Goal: Entertainment & Leisure: Browse casually

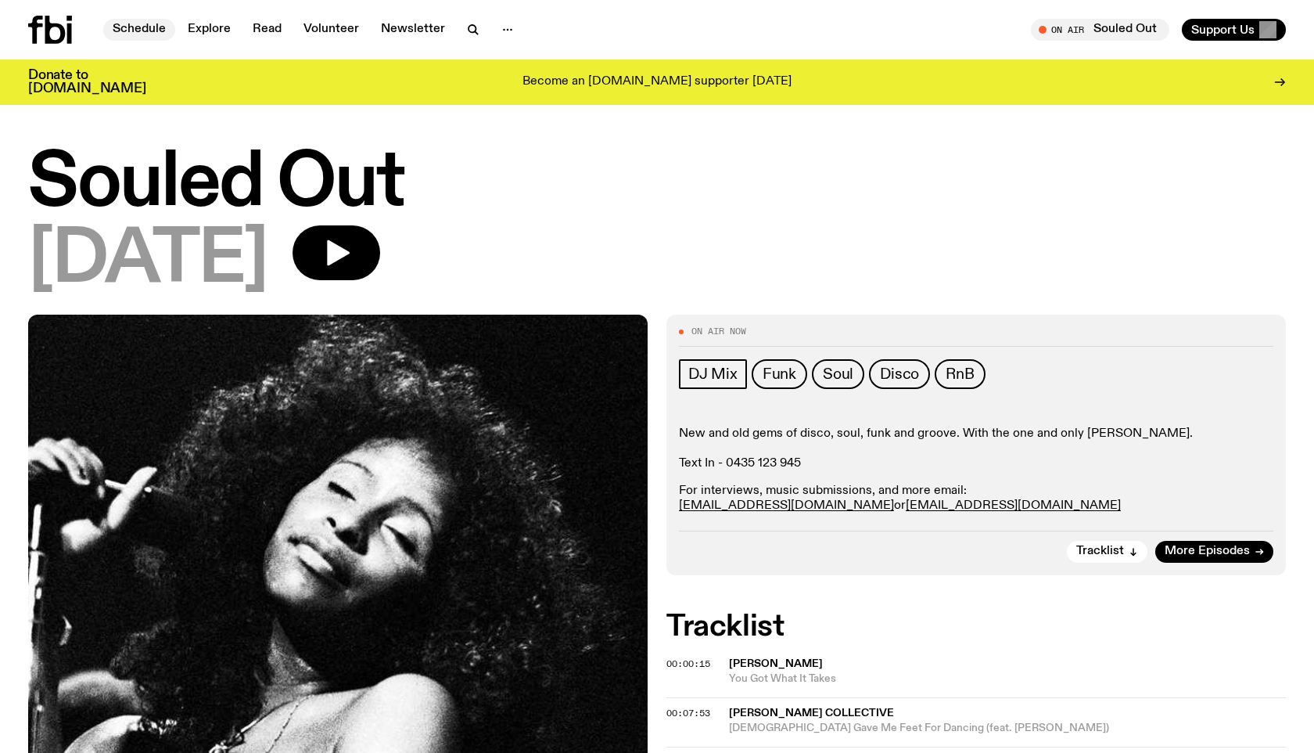
click at [124, 27] on link "Schedule" at bounding box center [139, 30] width 72 height 22
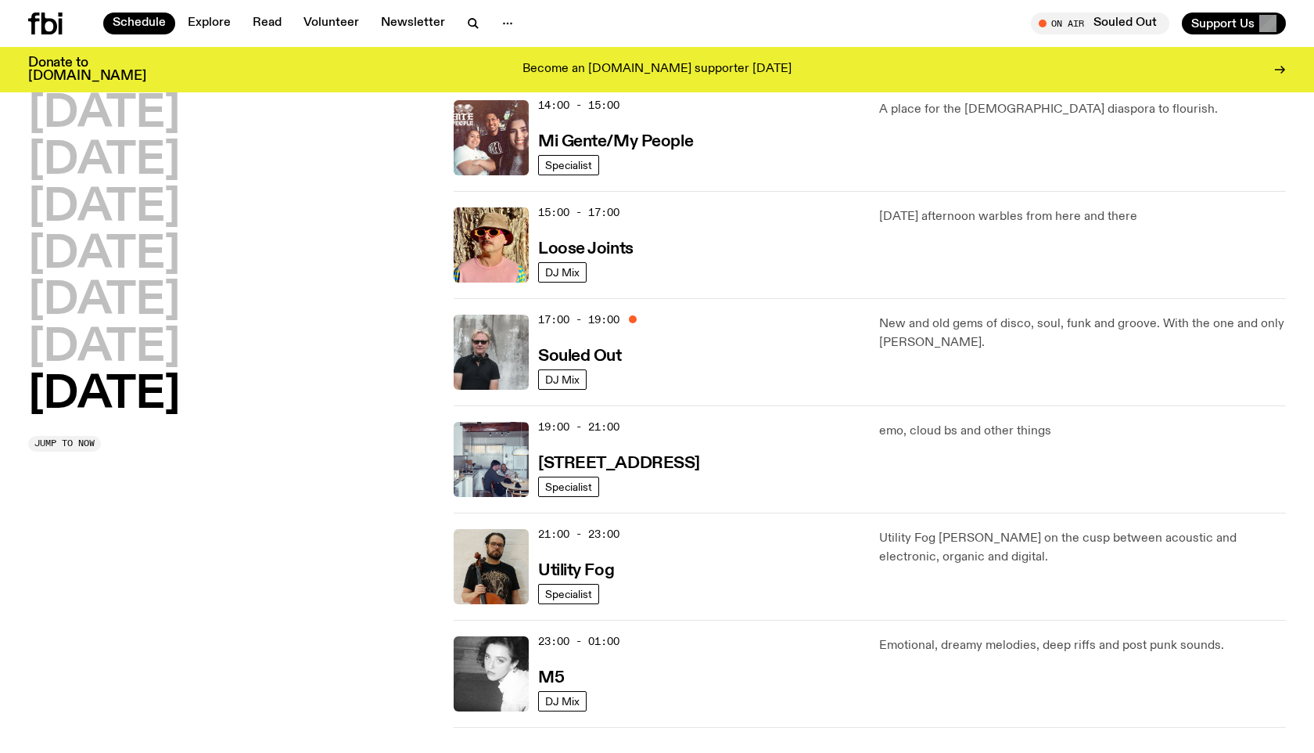
scroll to position [808, 0]
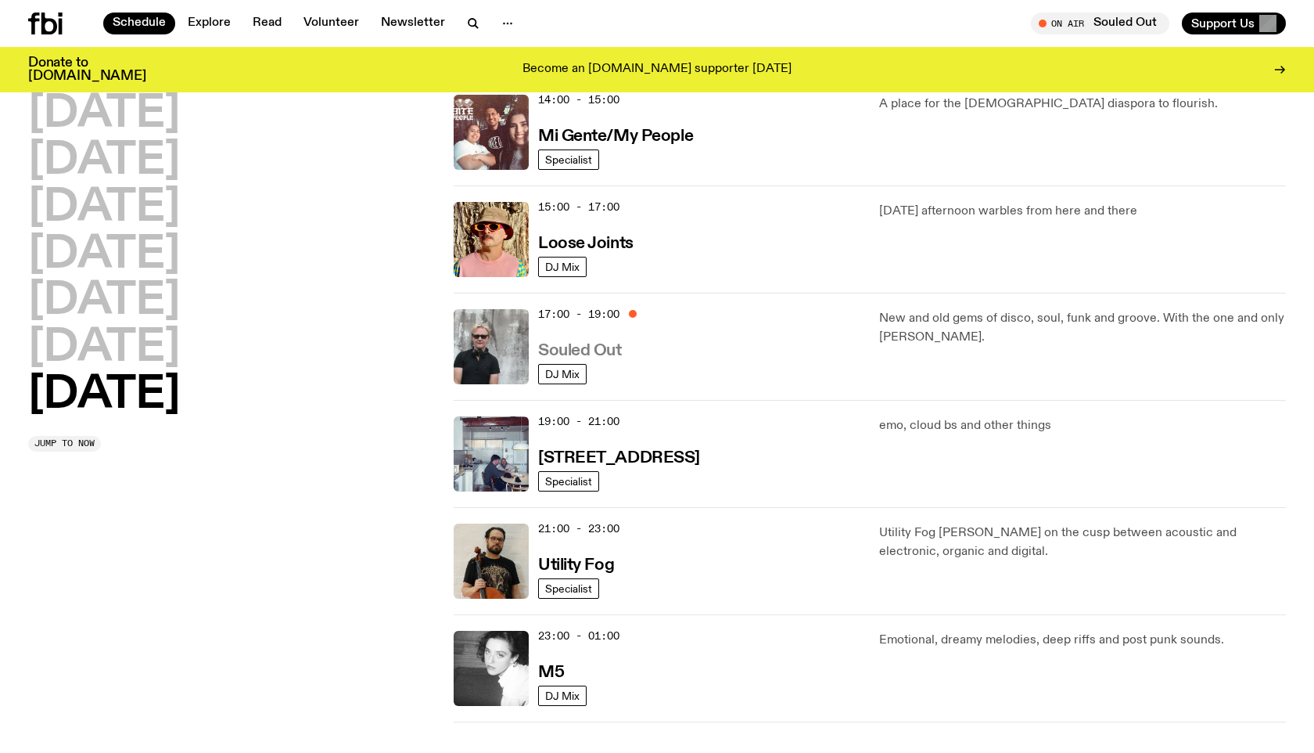
click at [602, 346] on h3 "Souled Out" at bounding box center [580, 351] width 84 height 16
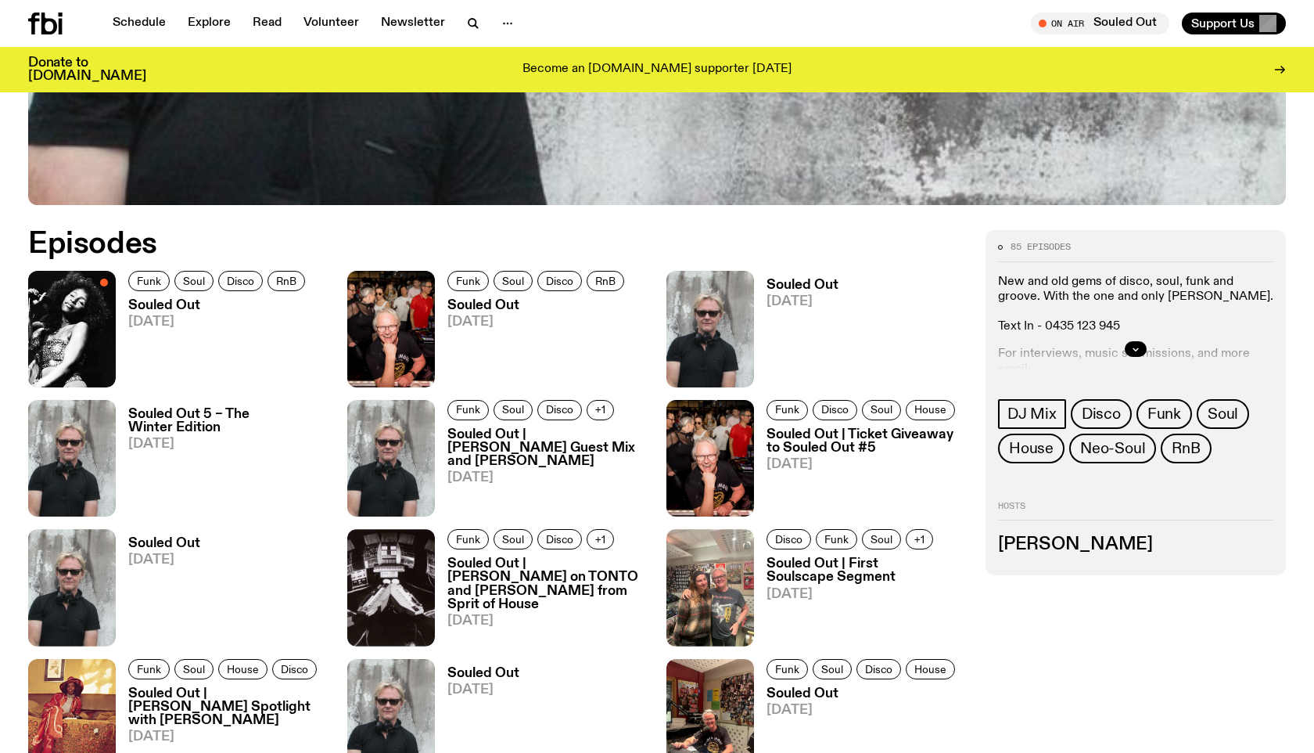
scroll to position [687, 0]
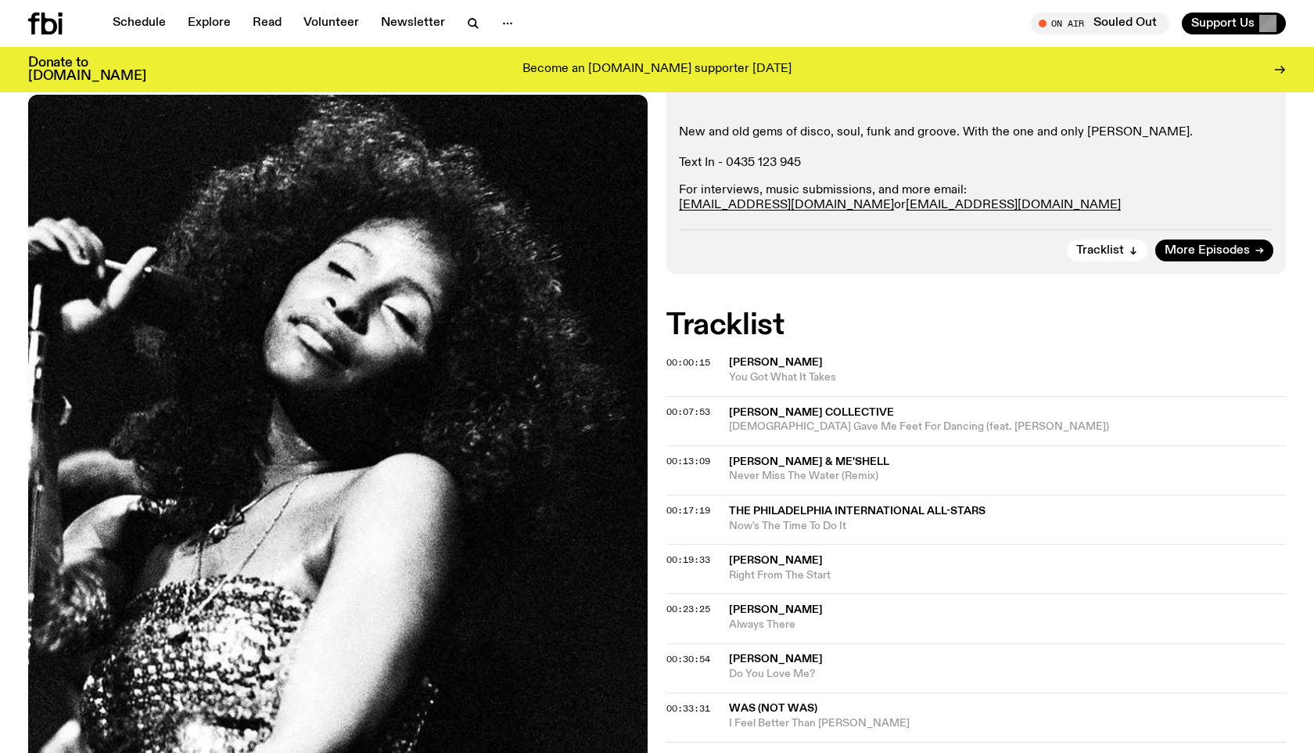
scroll to position [333, 0]
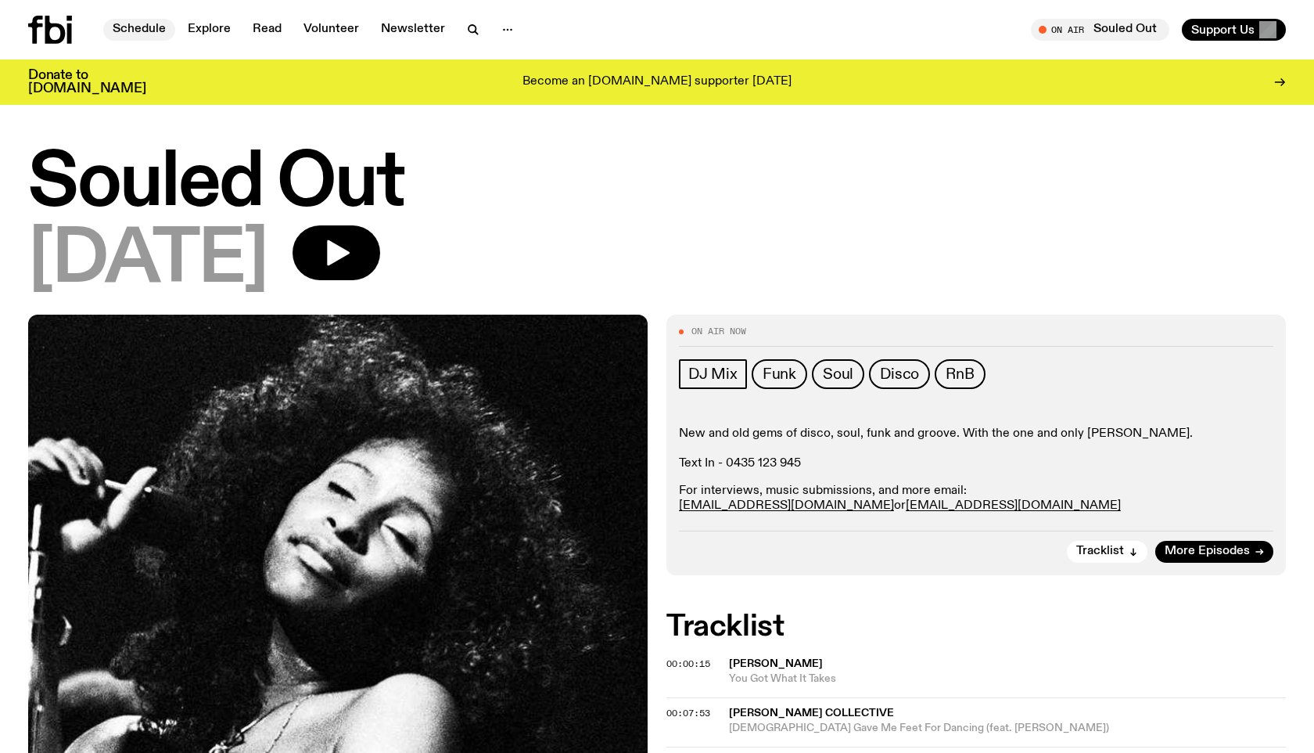
click at [128, 33] on link "Schedule" at bounding box center [139, 30] width 72 height 22
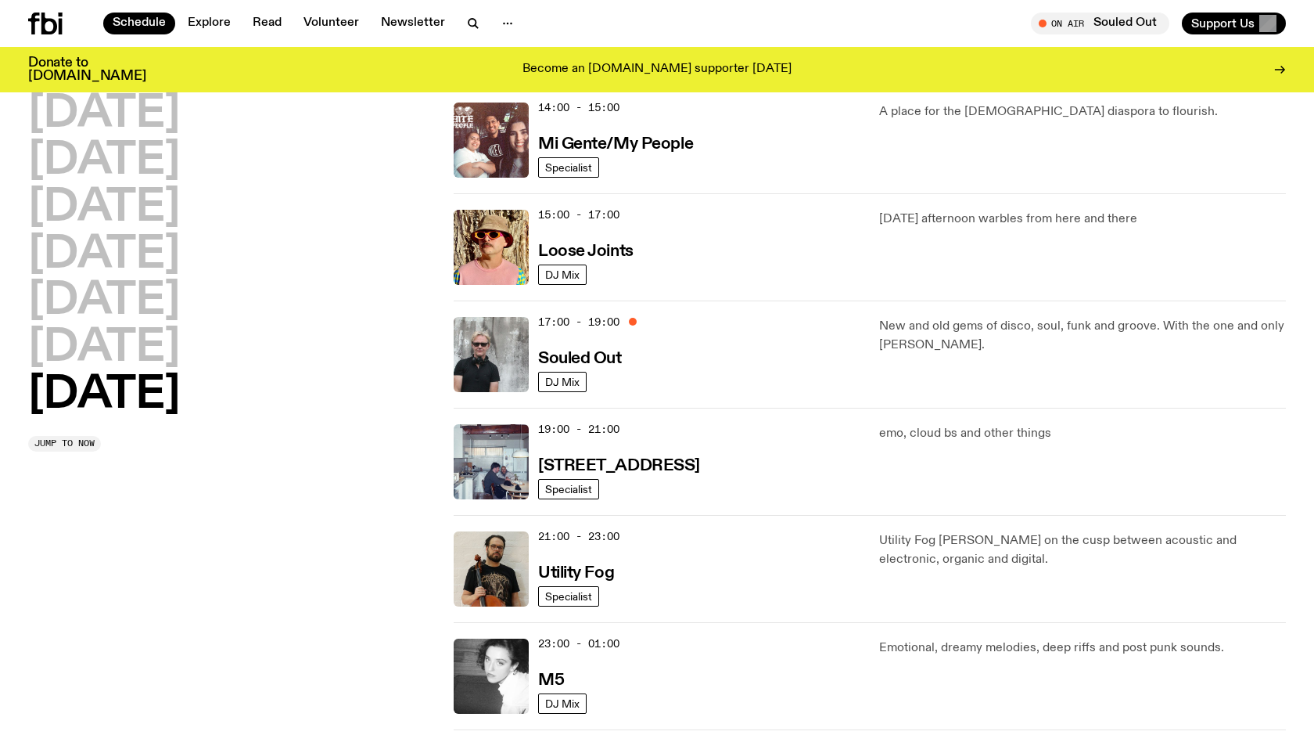
scroll to position [891, 0]
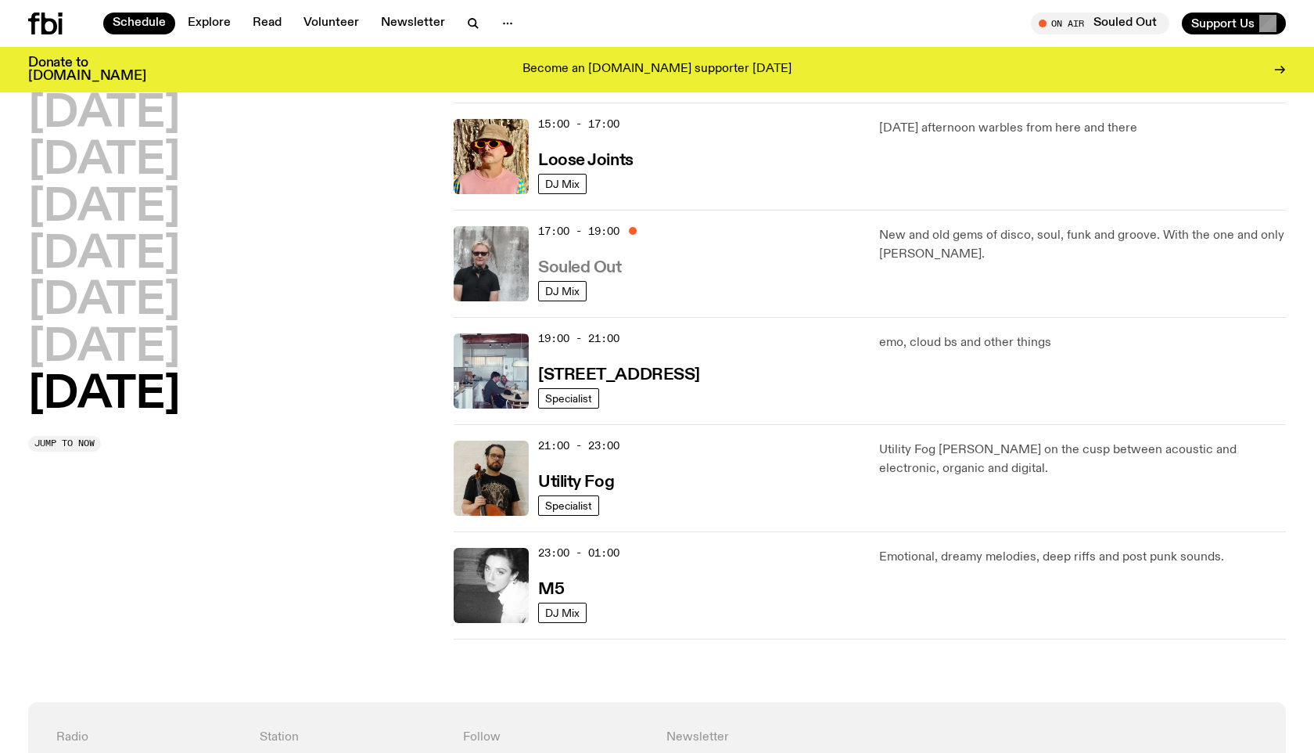
click at [582, 266] on h3 "Souled Out" at bounding box center [580, 268] width 84 height 16
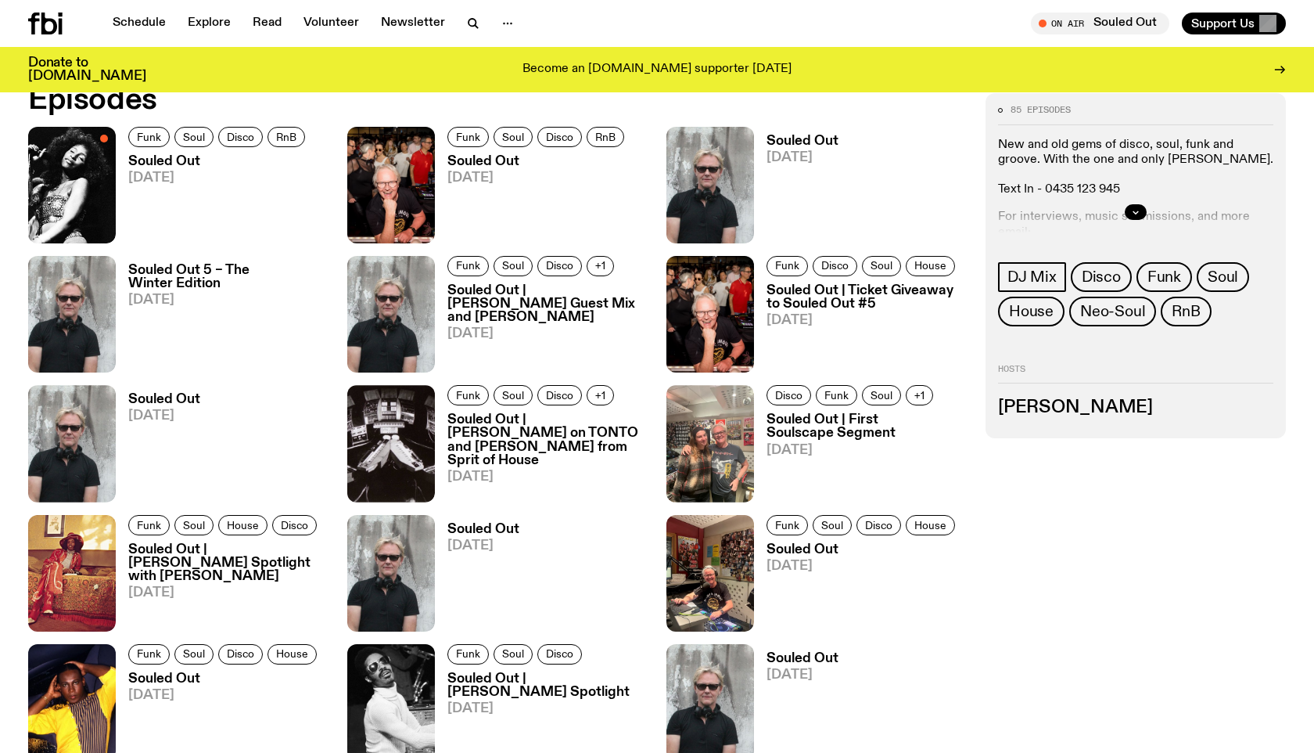
scroll to position [866, 0]
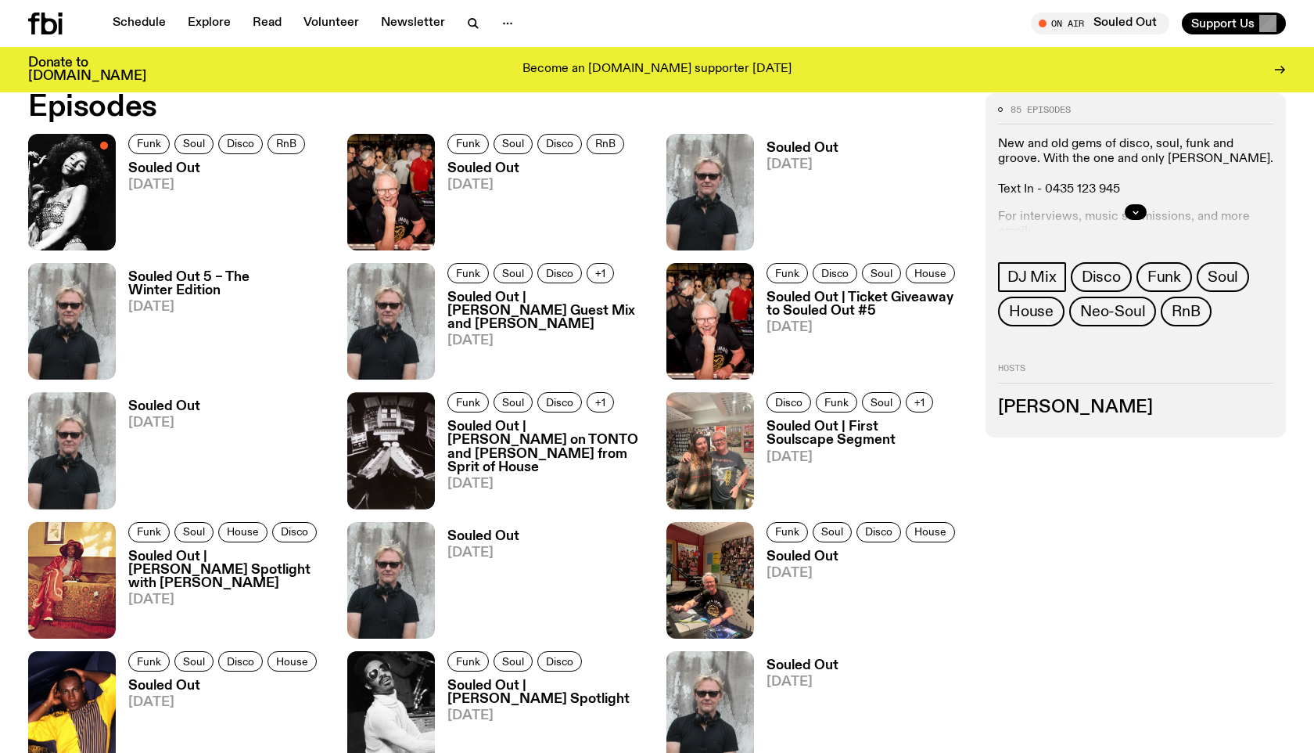
scroll to position [863, 0]
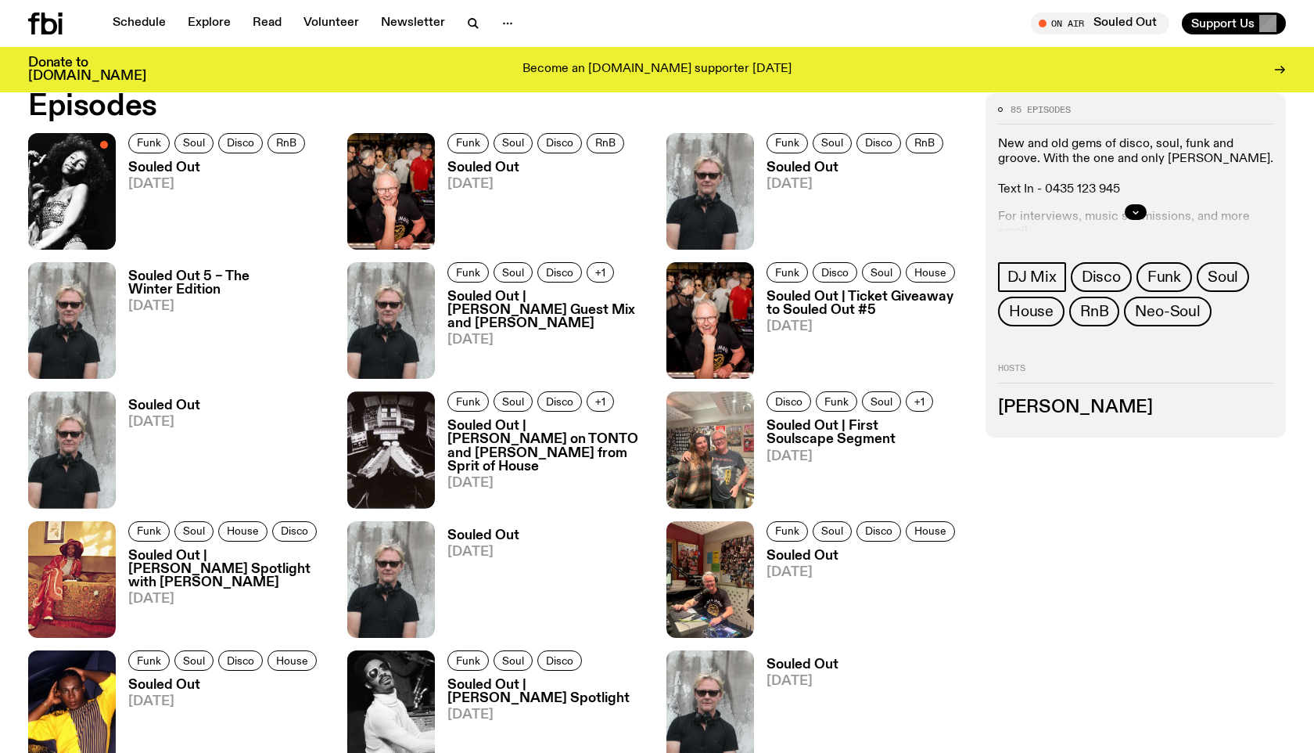
scroll to position [809, 0]
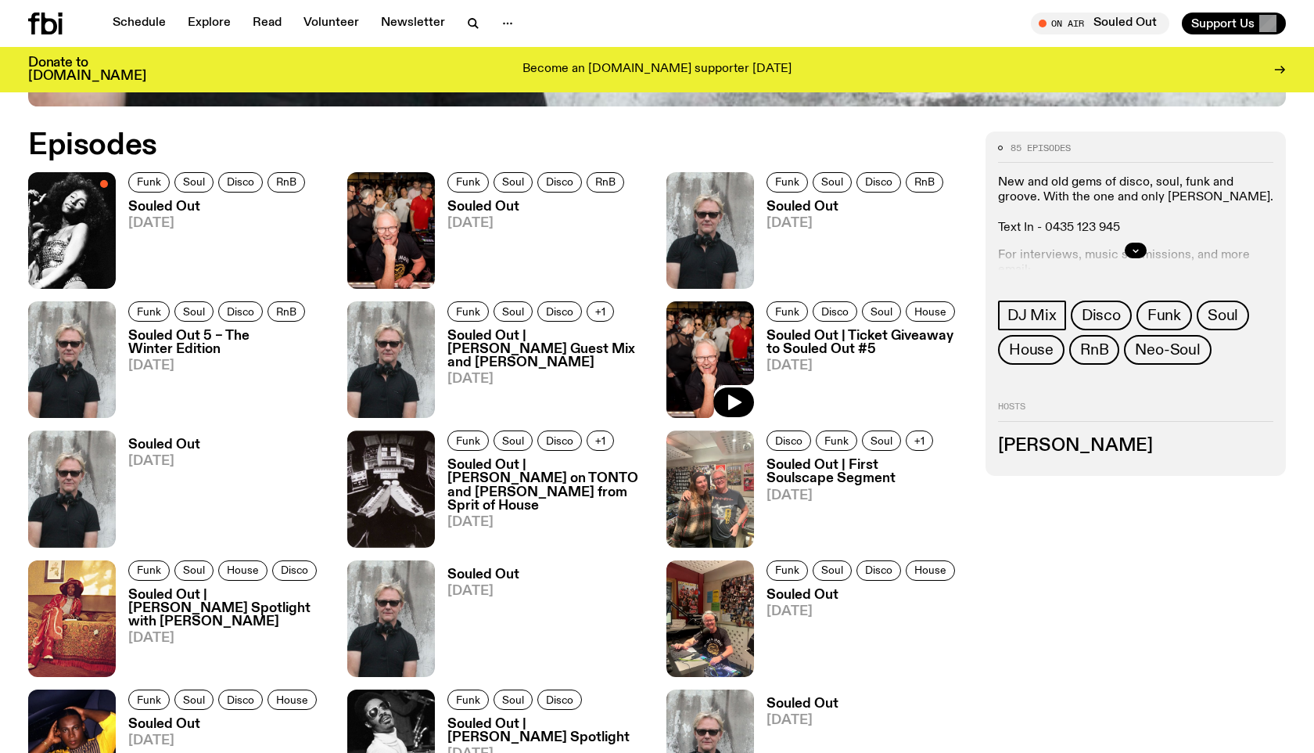
scroll to position [198, 0]
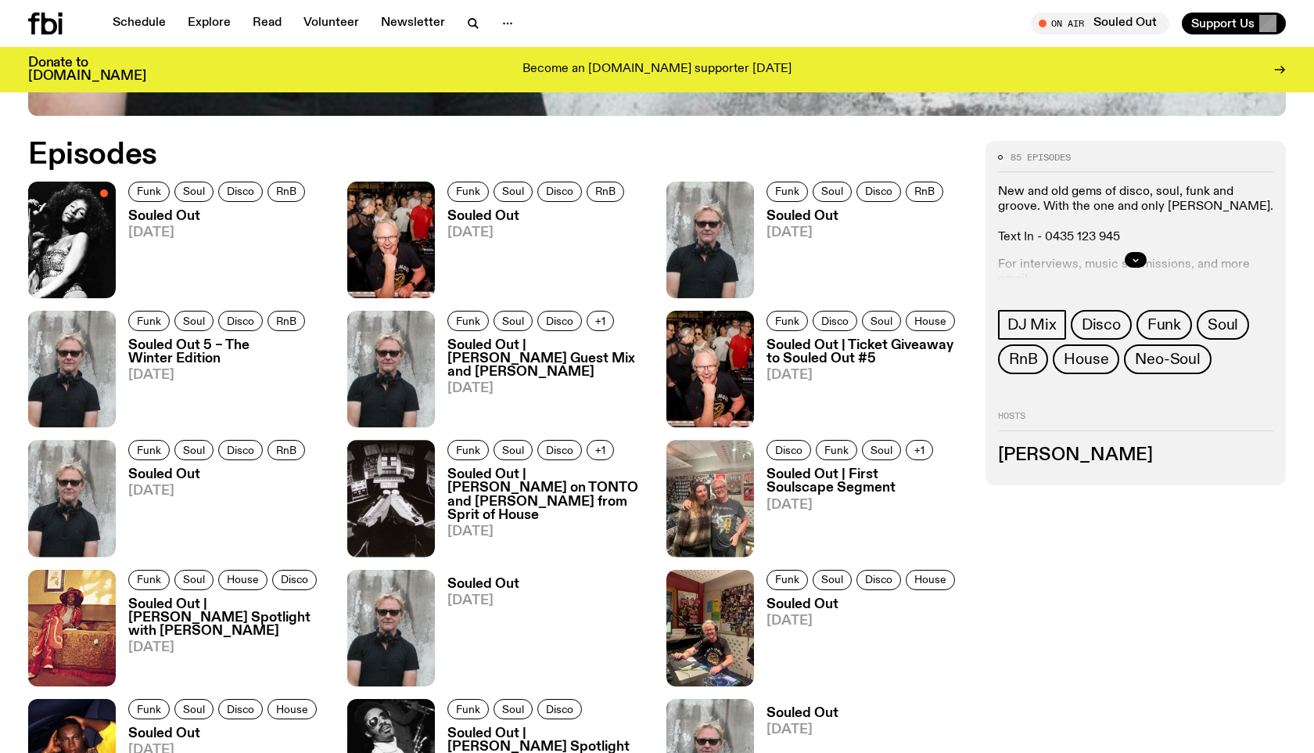
scroll to position [670, 0]
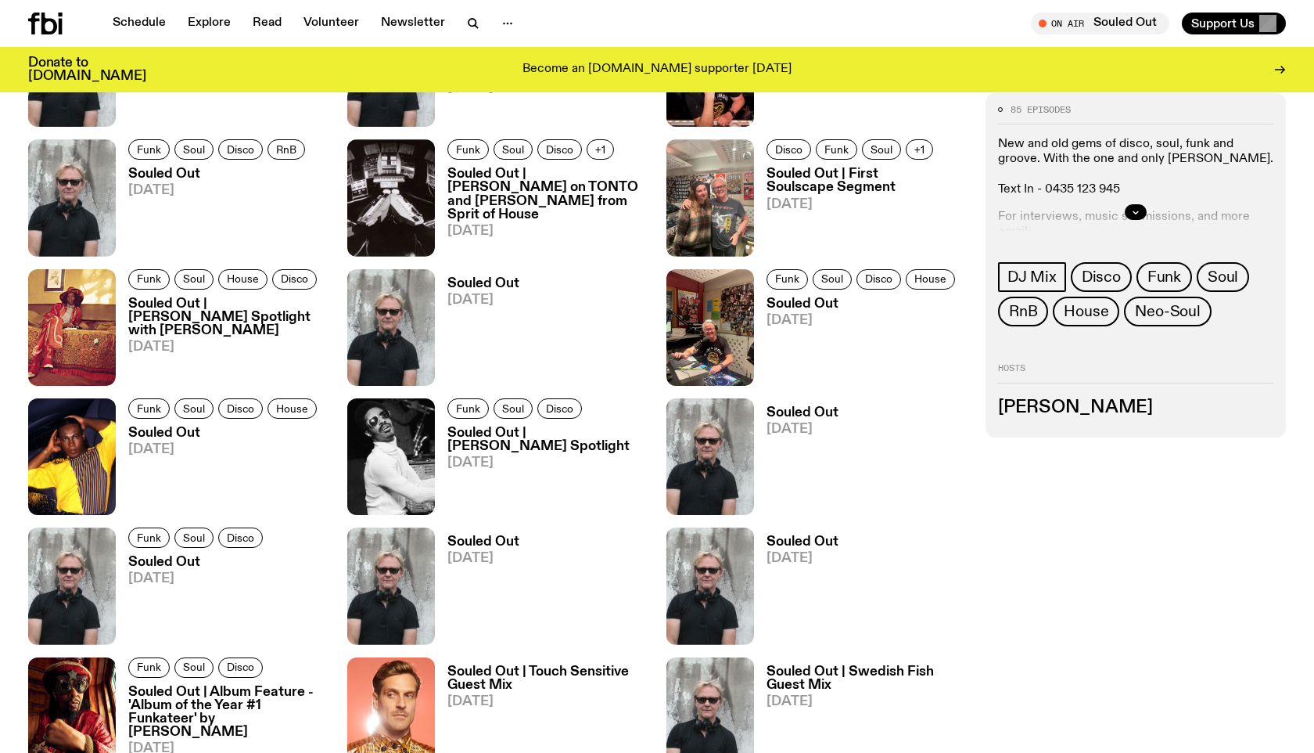
scroll to position [945, 0]
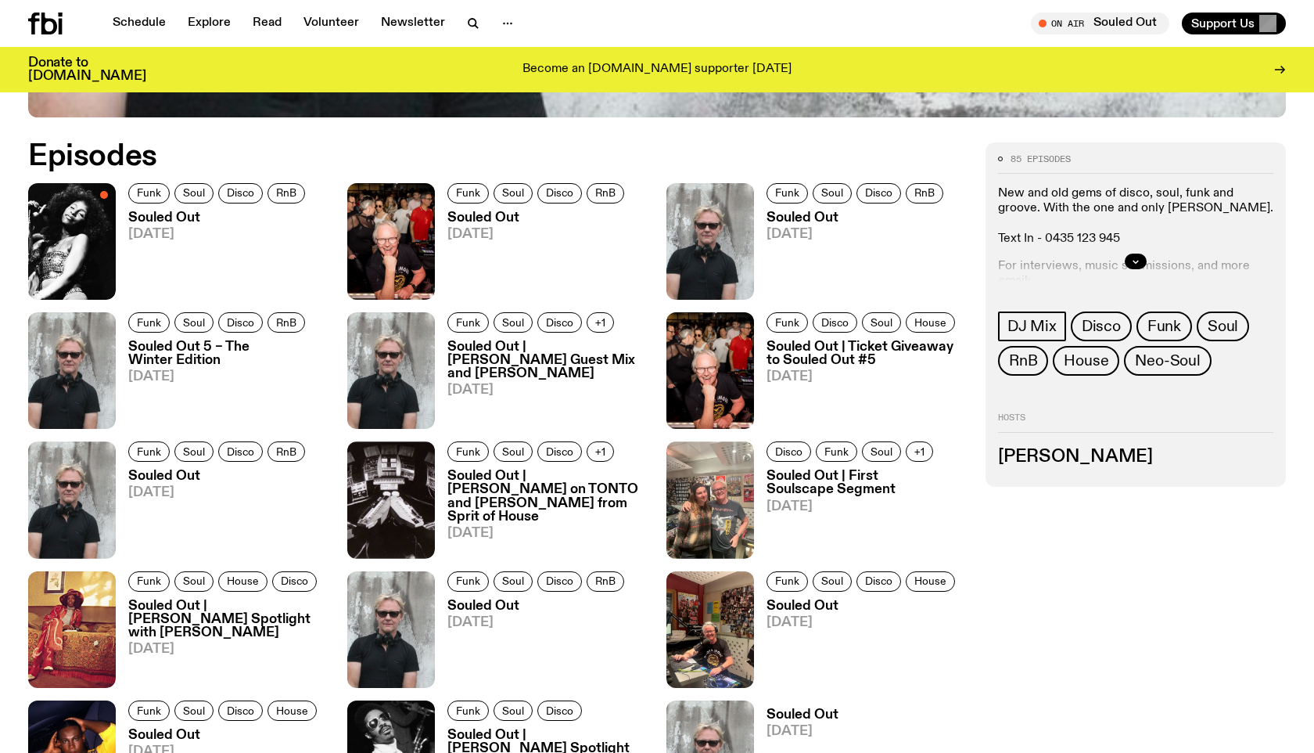
scroll to position [739, 0]
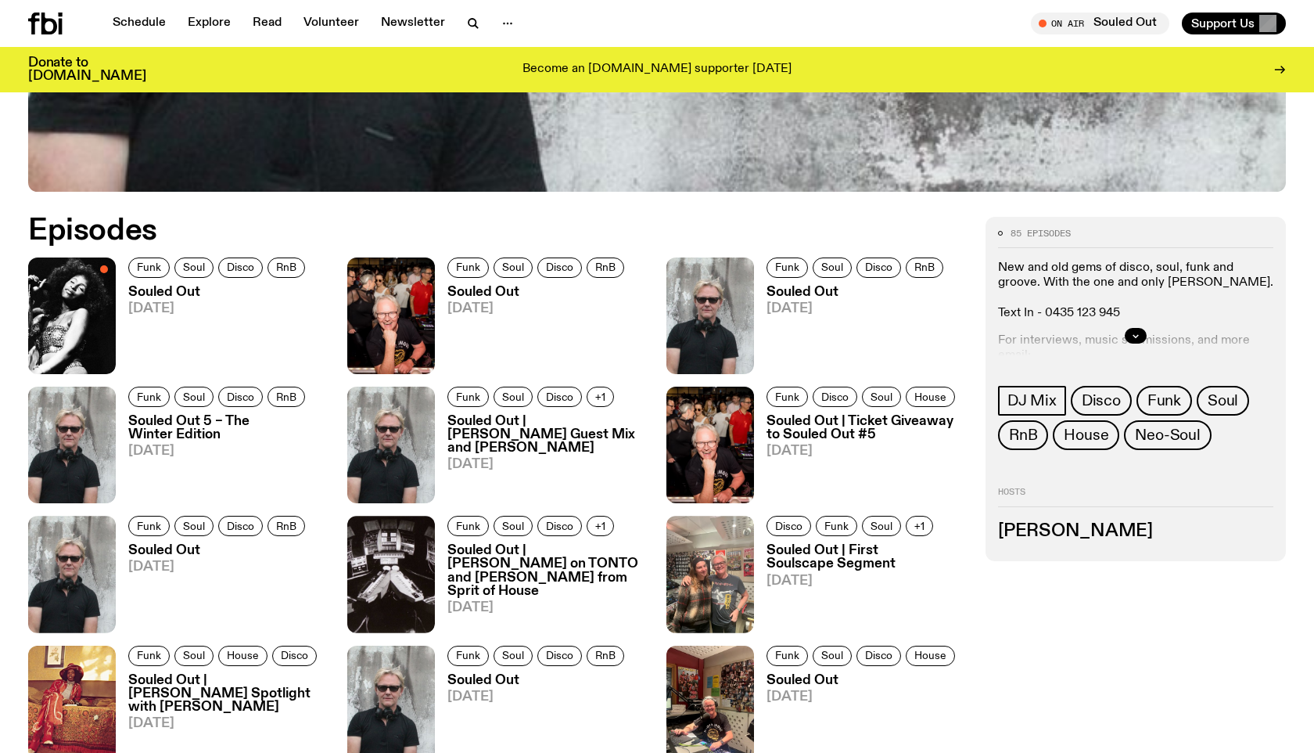
click at [836, 426] on h3 "Souled Out | Ticket Giveaway to Souled Out #5" at bounding box center [867, 428] width 200 height 27
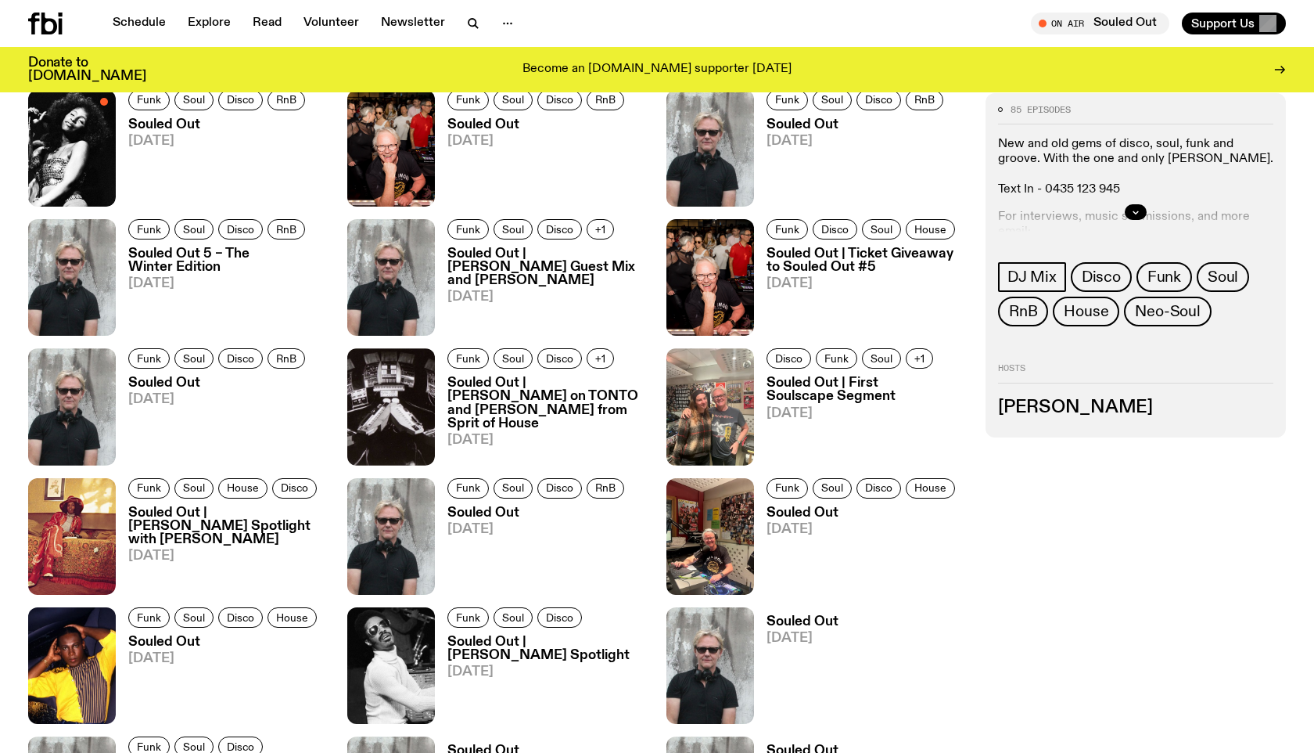
scroll to position [903, 0]
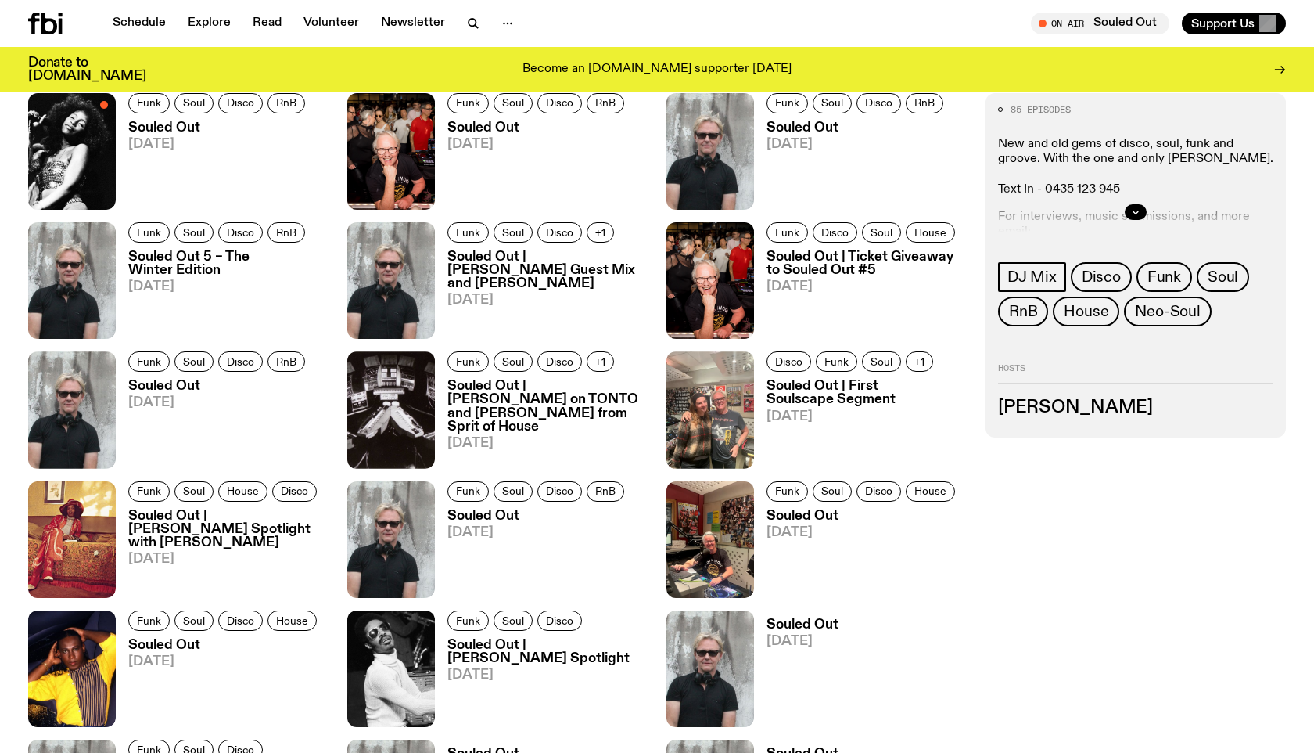
click at [805, 265] on h3 "Souled Out | Ticket Giveaway to Souled Out #5" at bounding box center [867, 263] width 200 height 27
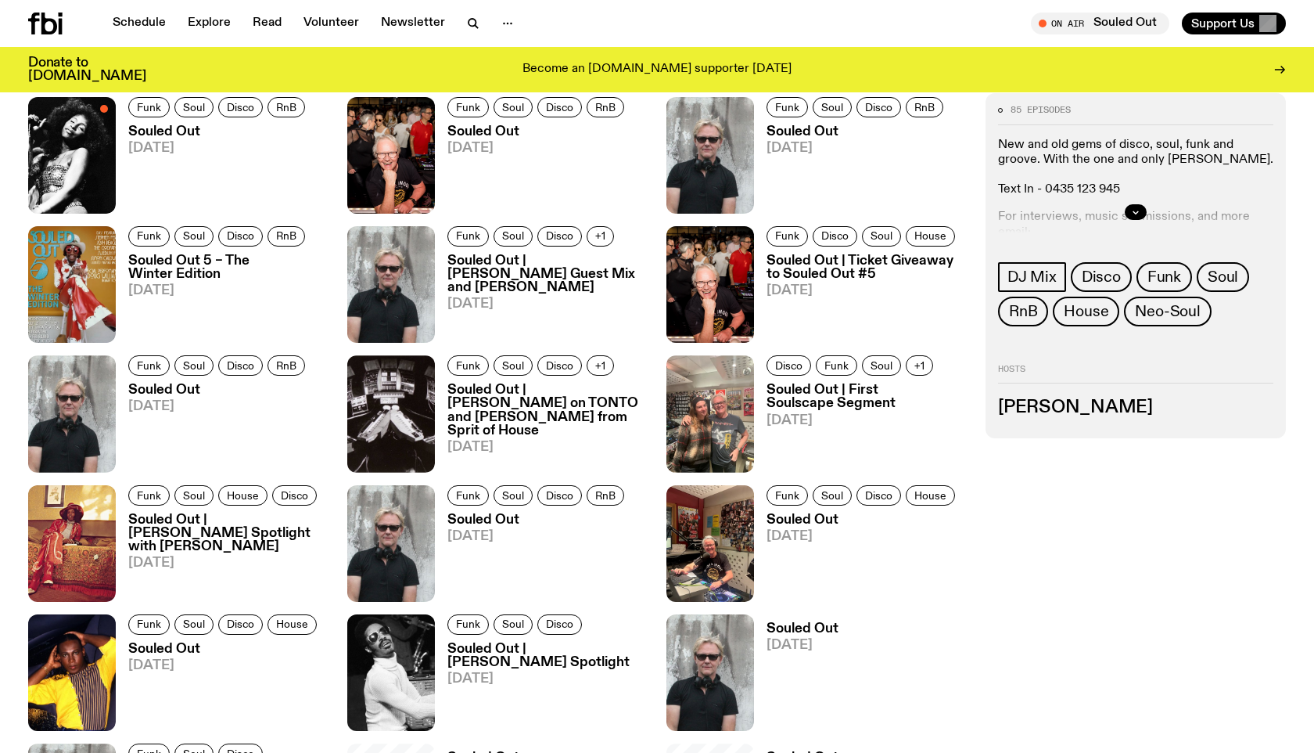
scroll to position [890, 0]
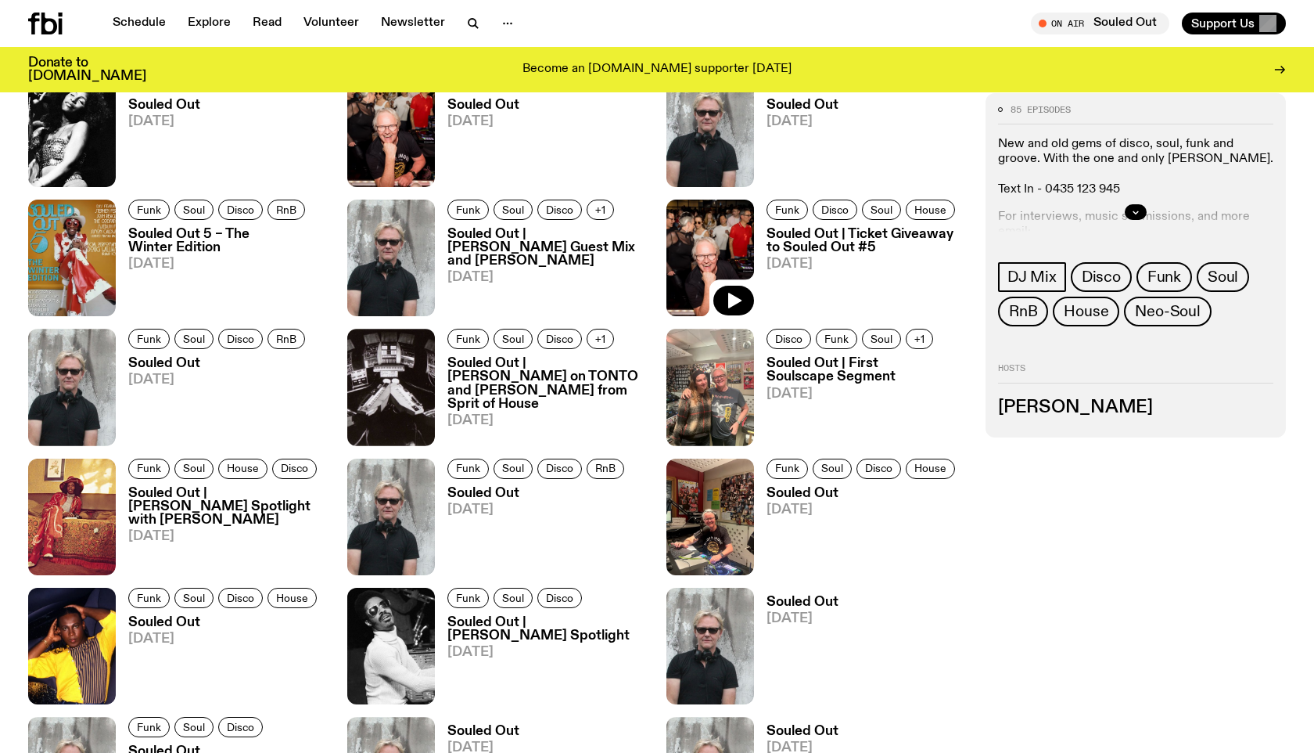
scroll to position [857, 0]
